Goal: Task Accomplishment & Management: Manage account settings

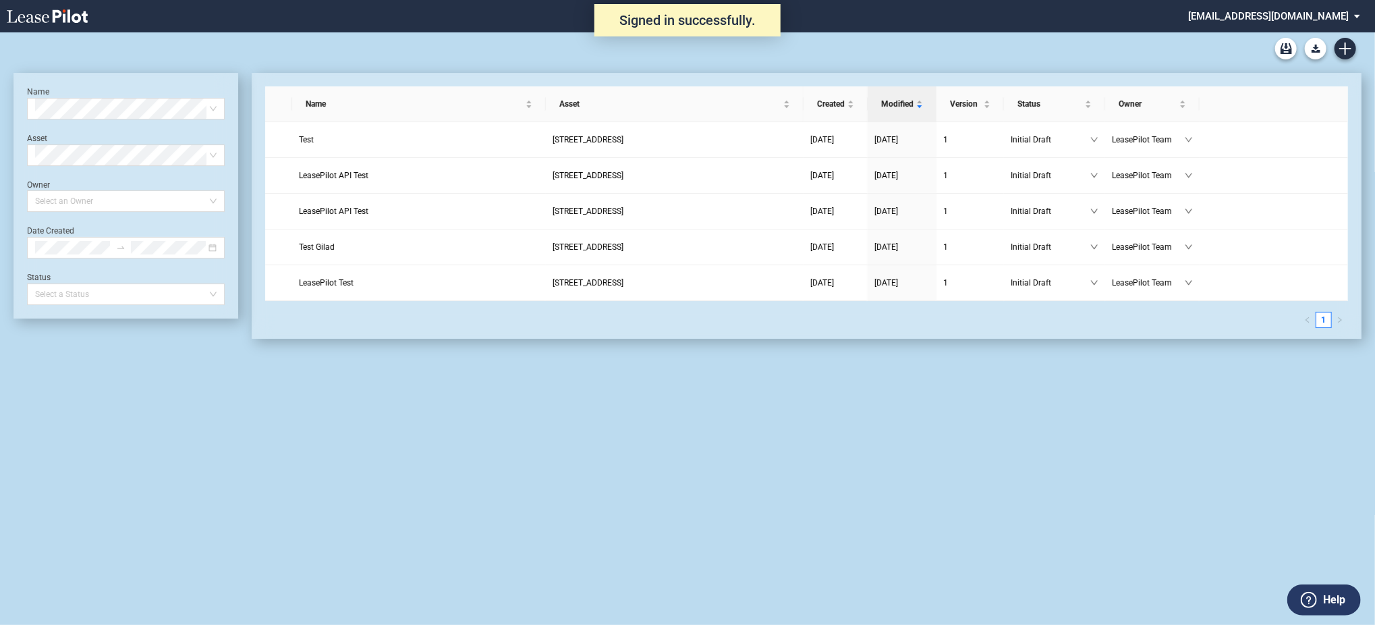
click at [1292, 13] on md-select "admin@leasepilot.co Super Admin Area Admin Area Settings Sign Out" at bounding box center [1279, 15] width 185 height 30
click at [1254, 33] on div "Super Admin Area" at bounding box center [1290, 36] width 75 height 13
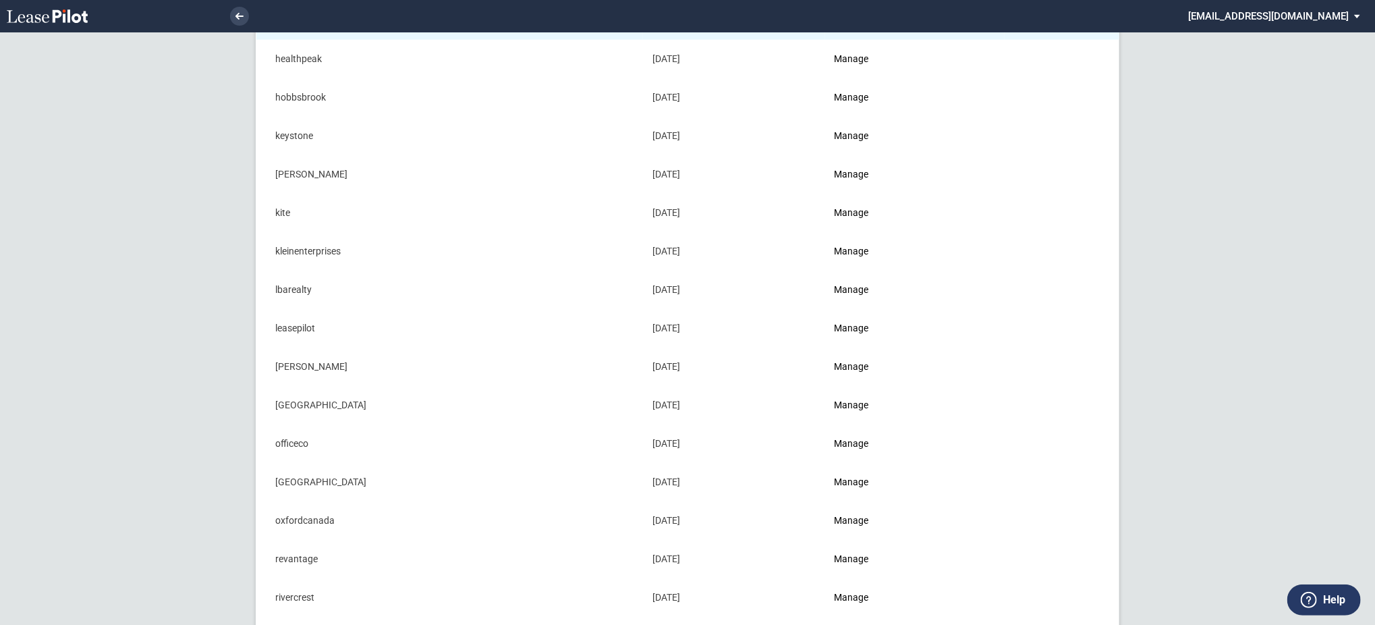
scroll to position [810, 0]
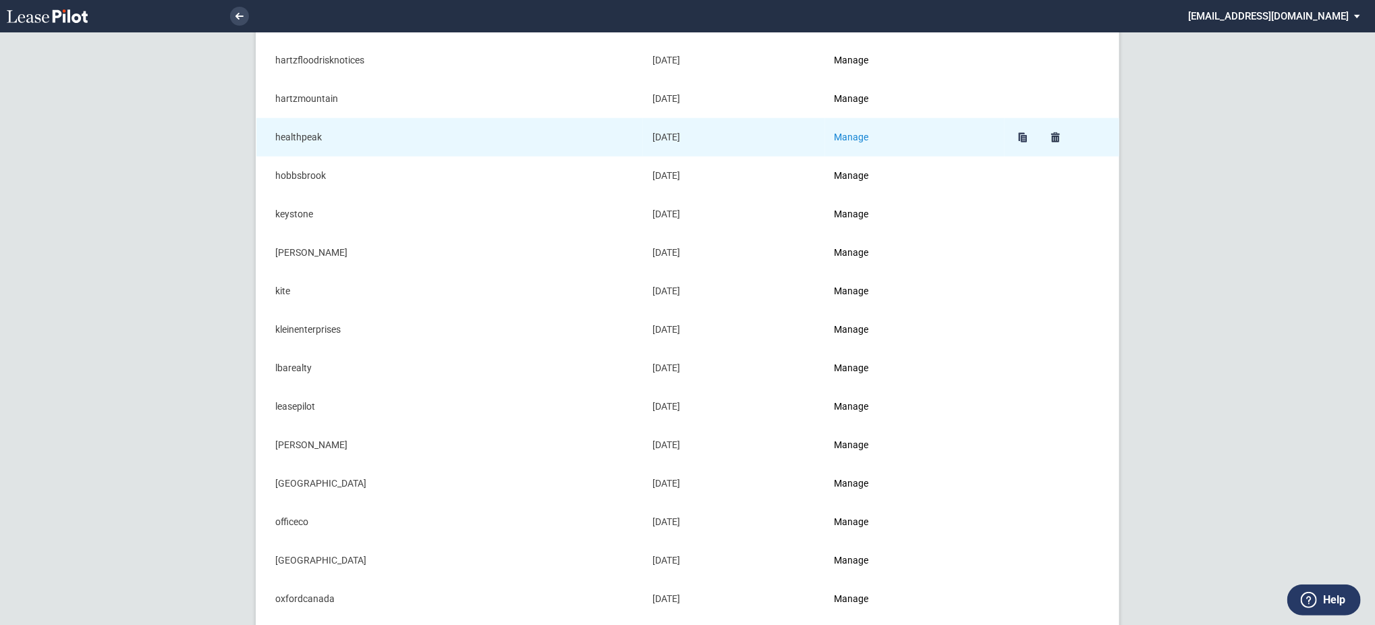
click at [869, 134] on link "Manage" at bounding box center [852, 137] width 34 height 11
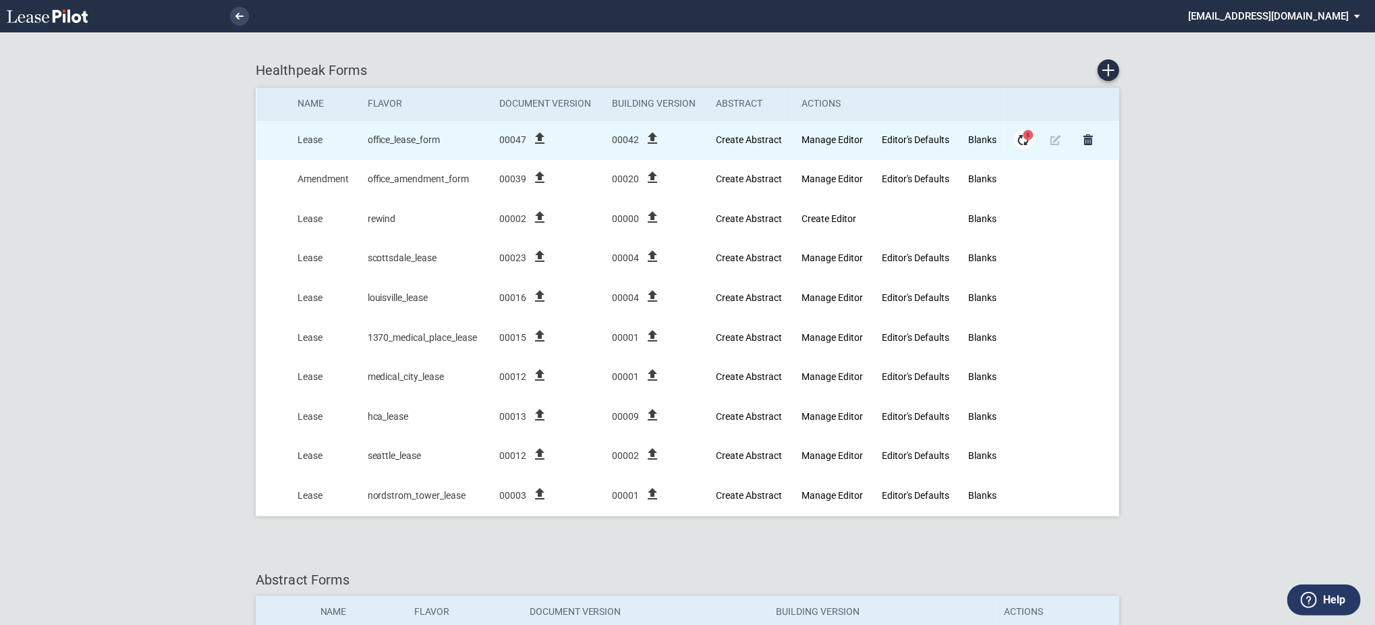
click at [1021, 146] on md-icon "Form Updates" at bounding box center [1024, 140] width 16 height 16
